Goal: Find contact information: Find contact information

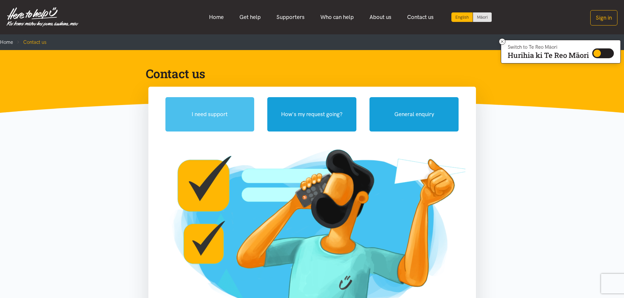
click at [194, 107] on button "I need support" at bounding box center [209, 114] width 89 height 34
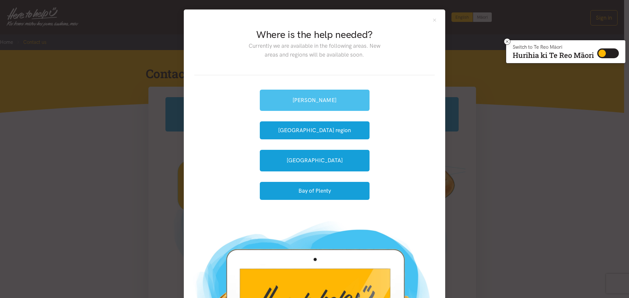
click at [334, 91] on link "[PERSON_NAME]" at bounding box center [315, 100] width 110 height 21
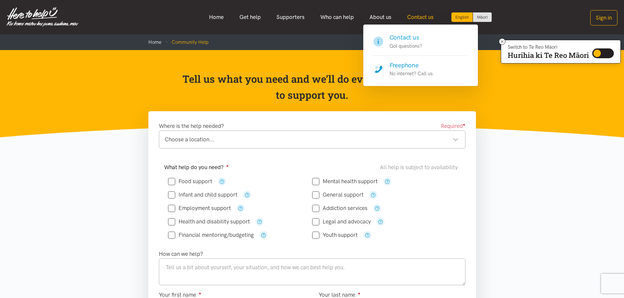
click at [423, 18] on link "Contact us" at bounding box center [420, 17] width 42 height 14
click at [407, 67] on h4 "Freephone" at bounding box center [412, 65] width 45 height 9
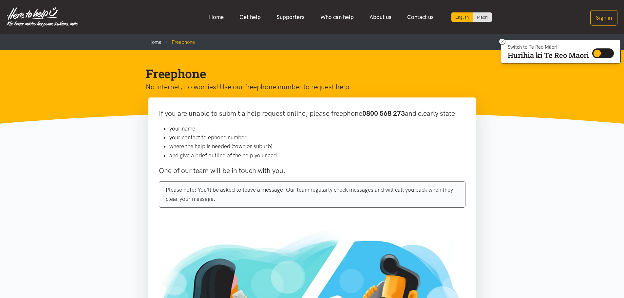
click at [404, 114] on b "0800 568 273" at bounding box center [383, 113] width 43 height 8
drag, startPoint x: 406, startPoint y: 114, endPoint x: 363, endPoint y: 119, distance: 43.0
click at [363, 119] on p "If you are unable to submit a help request online, please freephone 0800 568 27…" at bounding box center [312, 113] width 307 height 11
copy b "0800 568 273"
